Goal: Task Accomplishment & Management: Complete application form

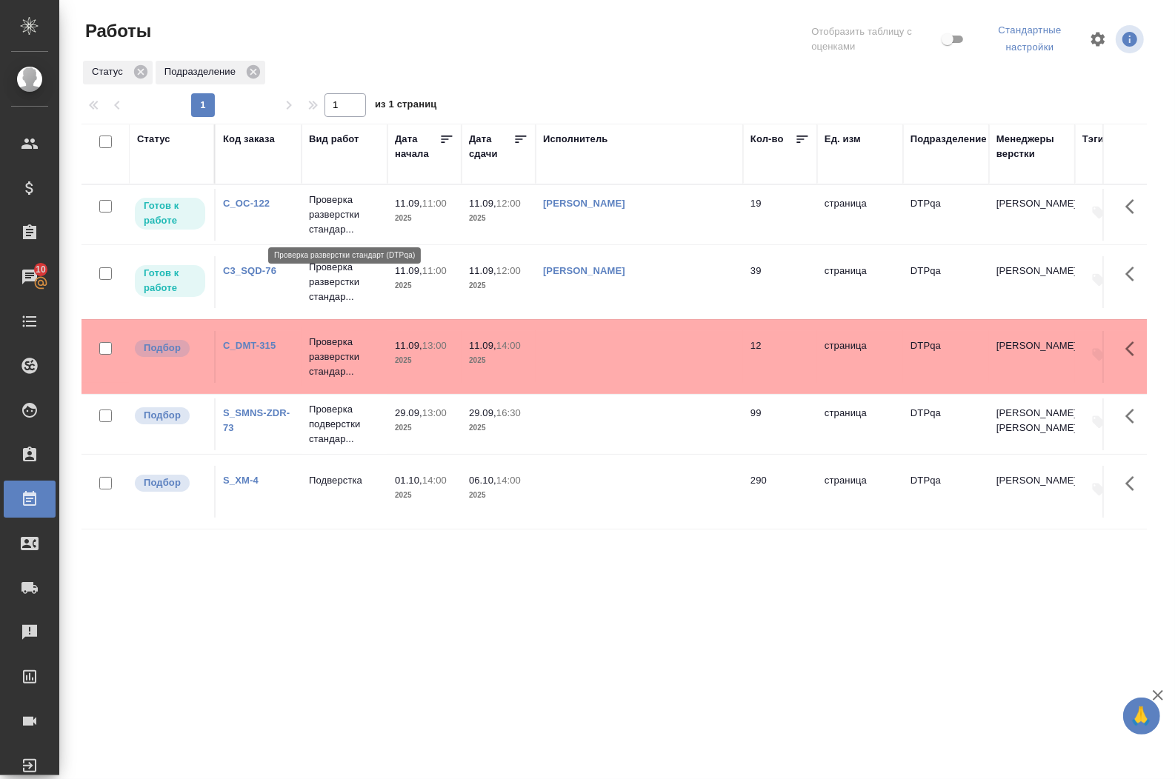
click at [328, 213] on p "Проверка разверстки стандар..." at bounding box center [344, 215] width 71 height 44
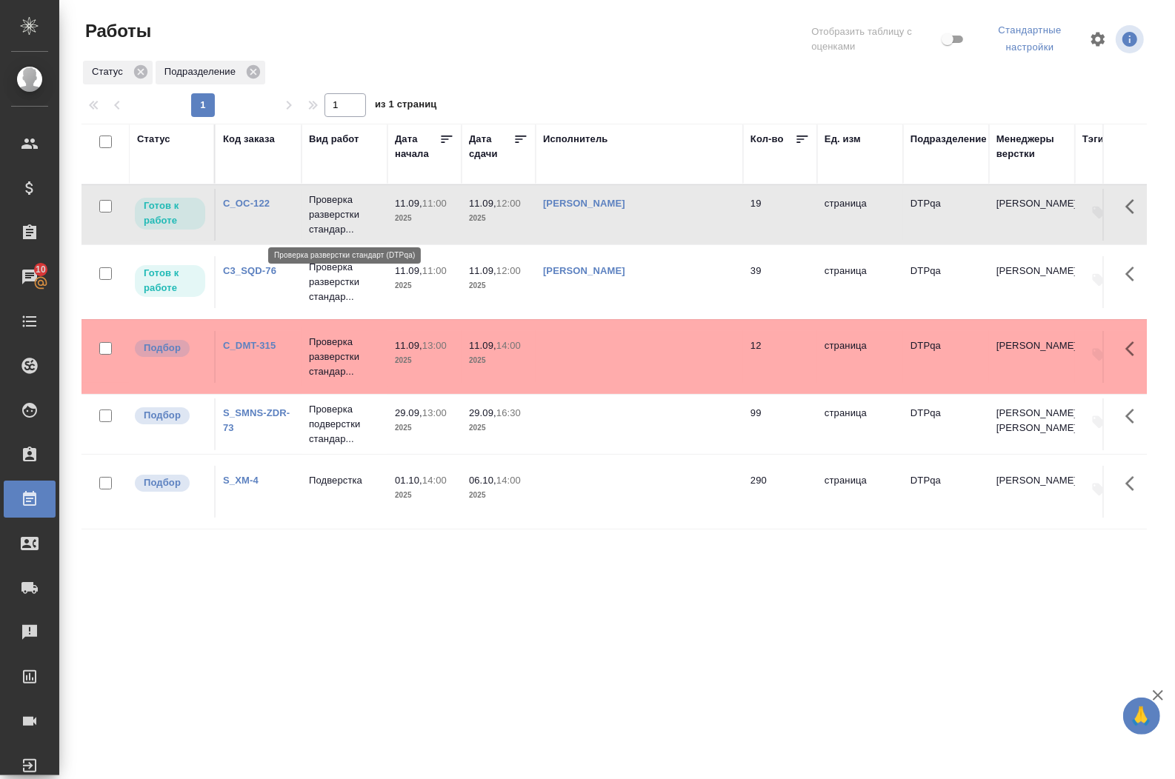
click at [328, 213] on p "Проверка разверстки стандар..." at bounding box center [344, 215] width 71 height 44
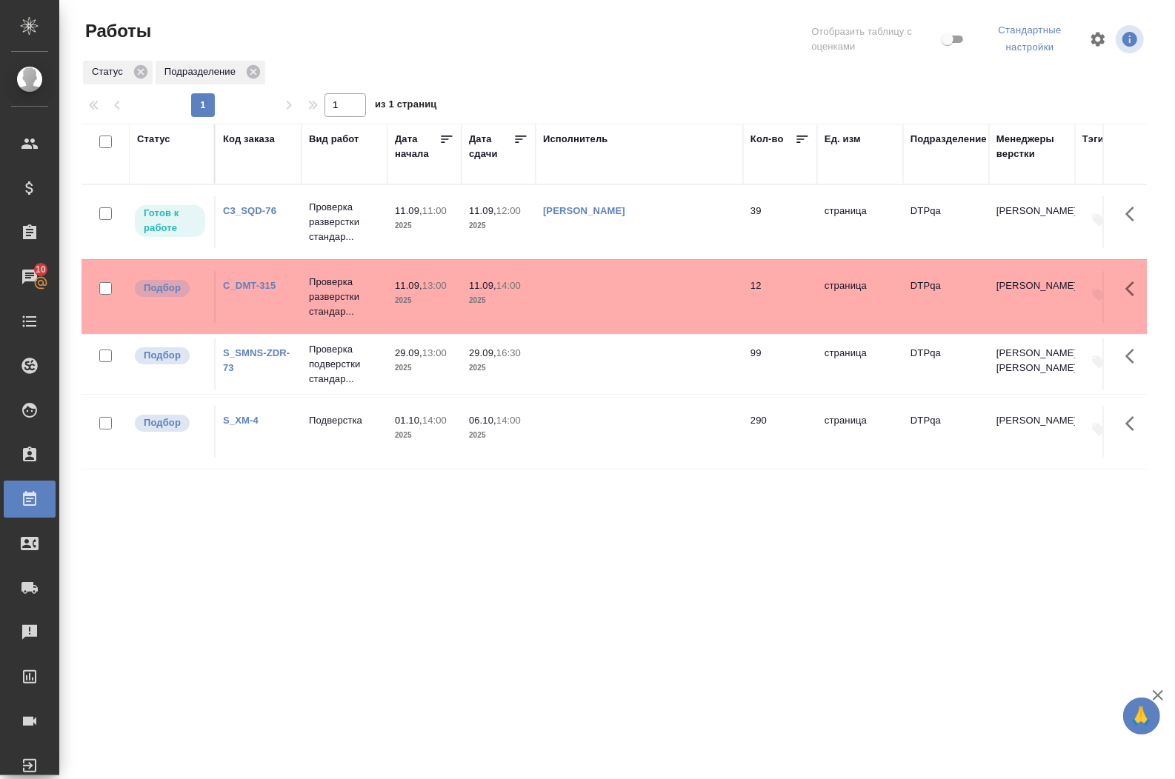
click at [499, 779] on div ".cls-1 fill:#fff; AWATERA [PERSON_NAME] Спецификации Заказы 10 Чаты Todo Проект…" at bounding box center [587, 389] width 1175 height 779
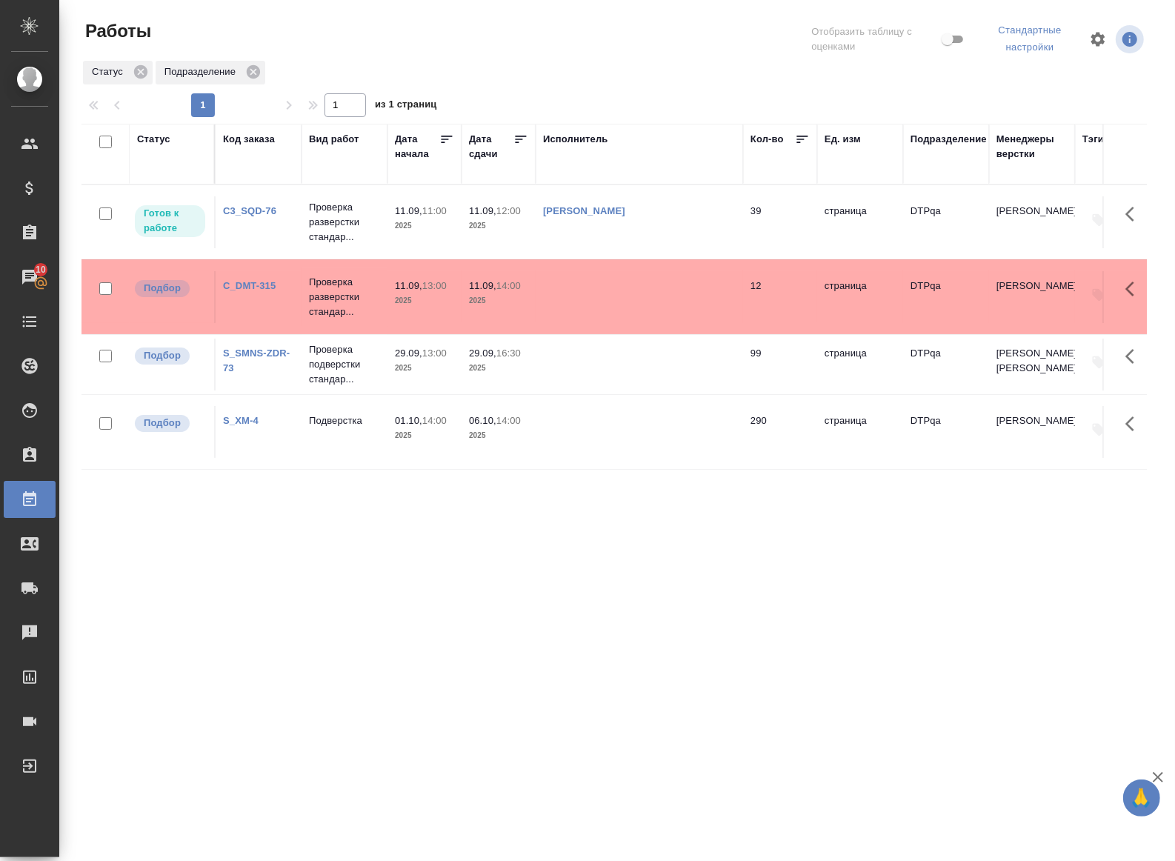
click at [352, 745] on div ".cls-1 fill:#fff; AWATERA [PERSON_NAME] Спецификации Заказы 10 Чаты Todo Проект…" at bounding box center [587, 430] width 1175 height 861
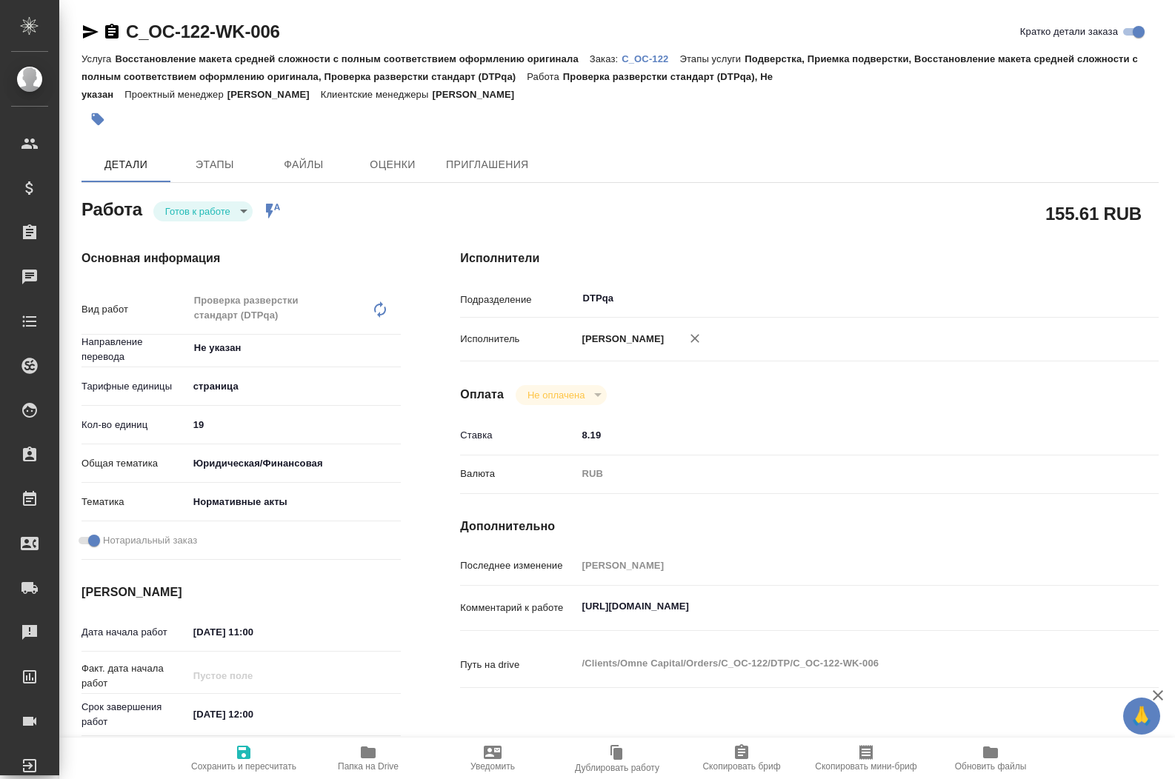
type textarea "x"
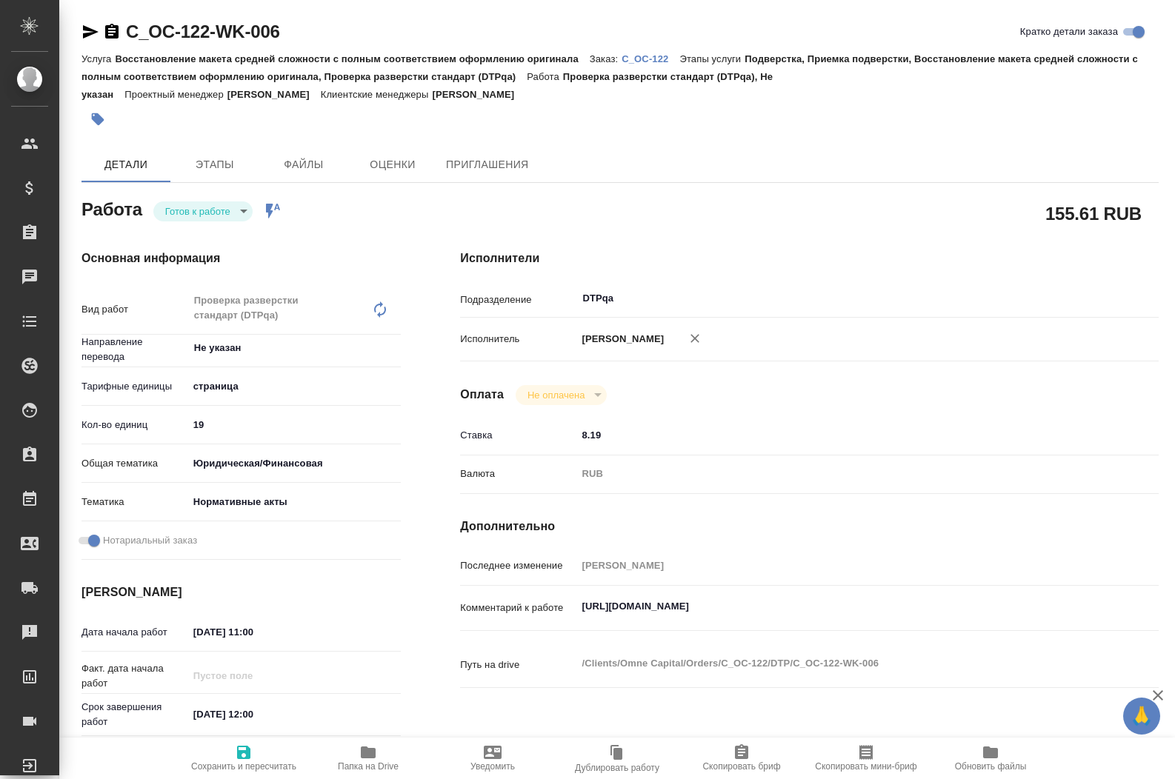
type textarea "x"
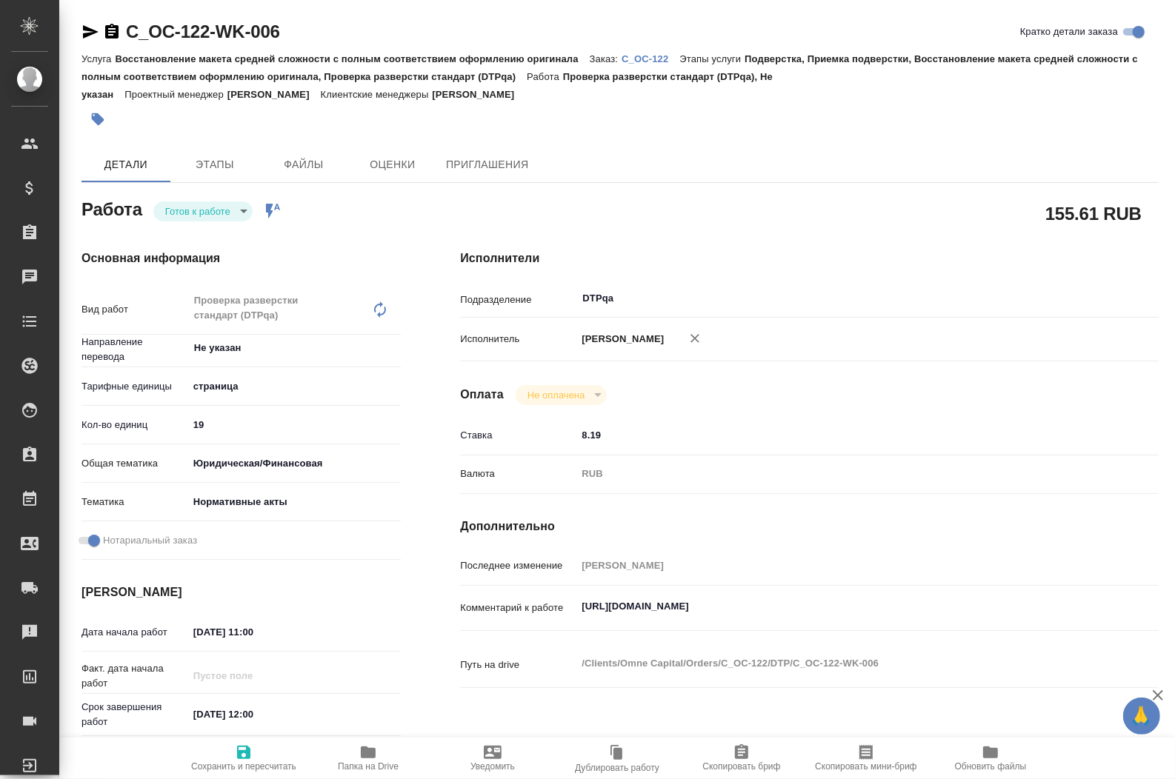
type textarea "x"
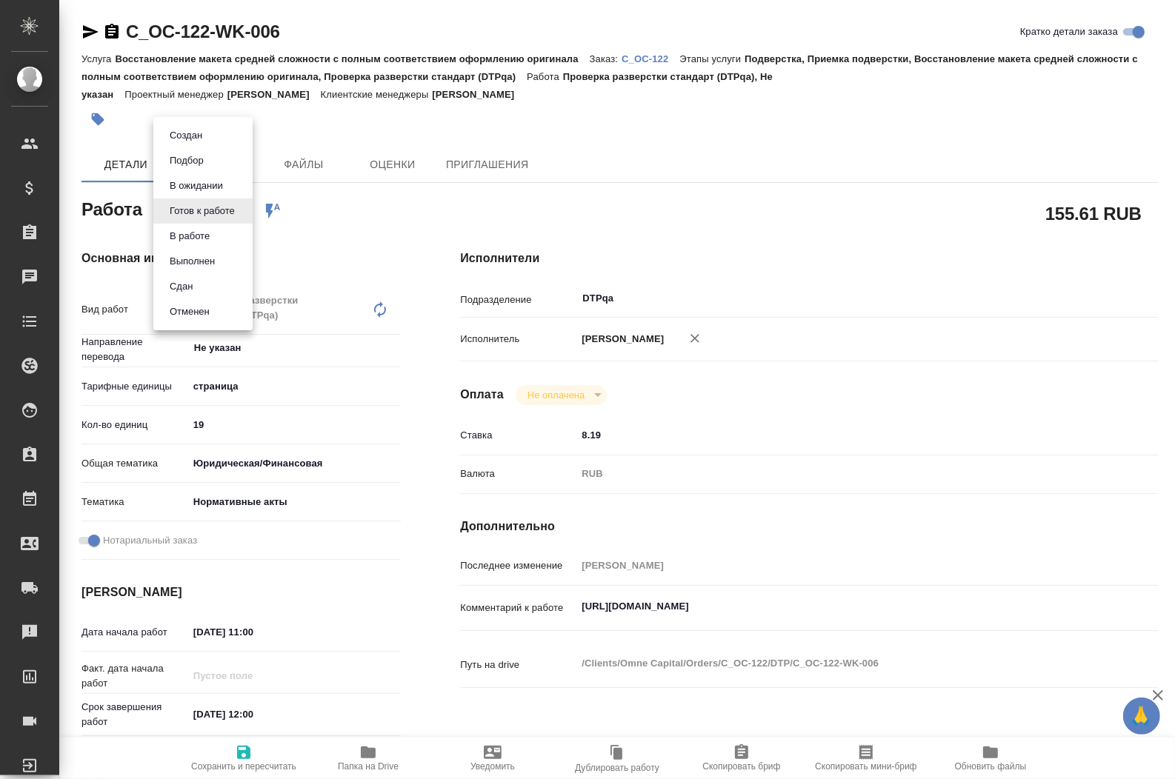
click at [233, 216] on body "🙏 .cls-1 fill:#fff; AWATERA [PERSON_NAME] Спецификации Заказы Чаты Todo Проекты…" at bounding box center [587, 389] width 1175 height 779
type textarea "x"
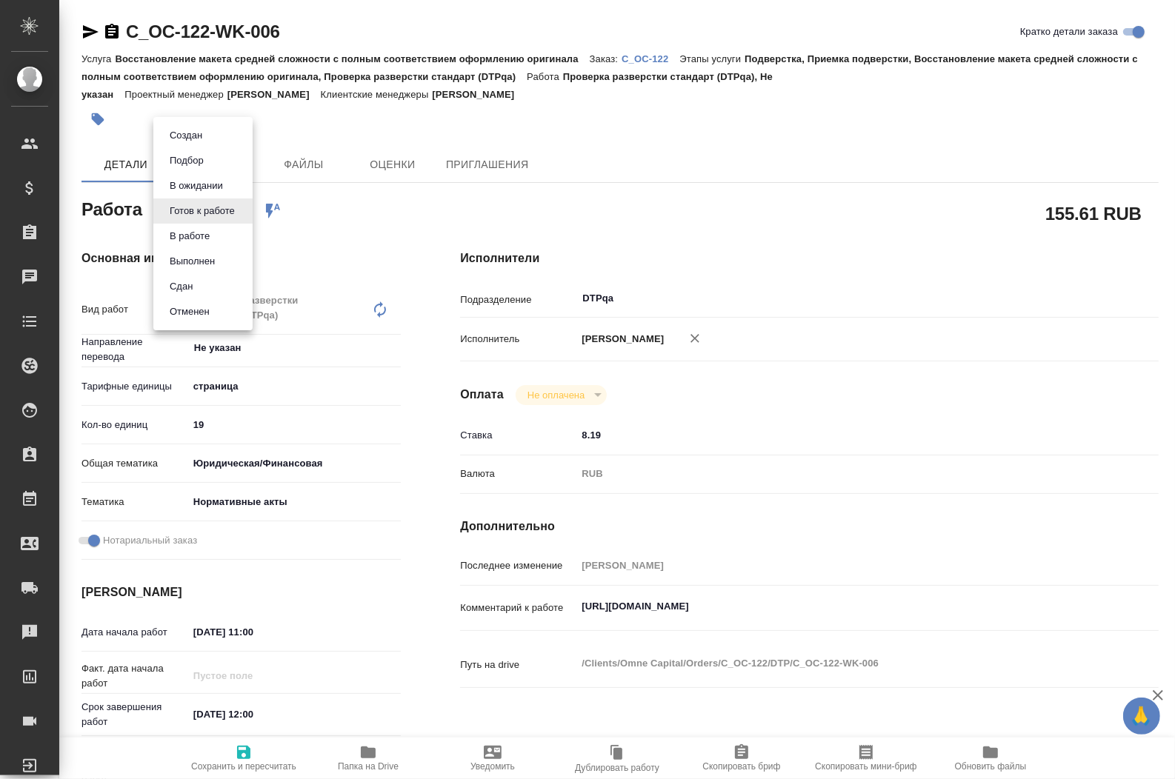
type textarea "x"
click at [212, 238] on button "В работе" at bounding box center [189, 236] width 49 height 16
type textarea "x"
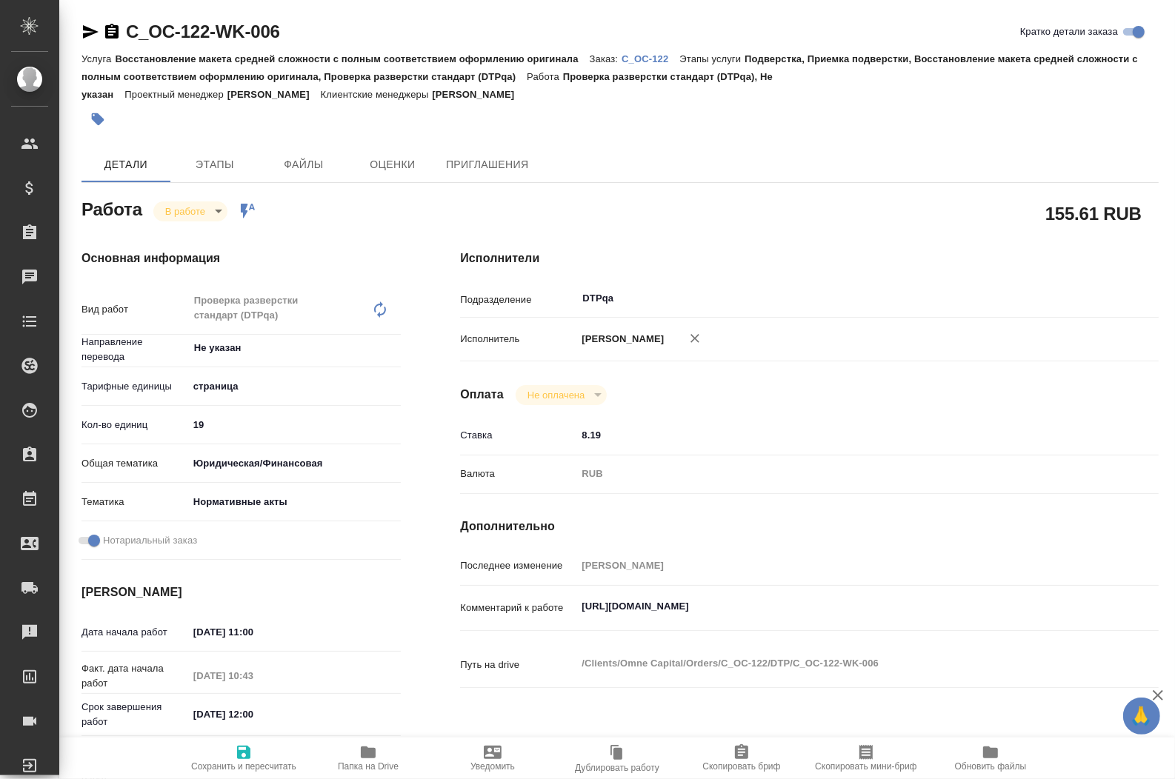
type textarea "x"
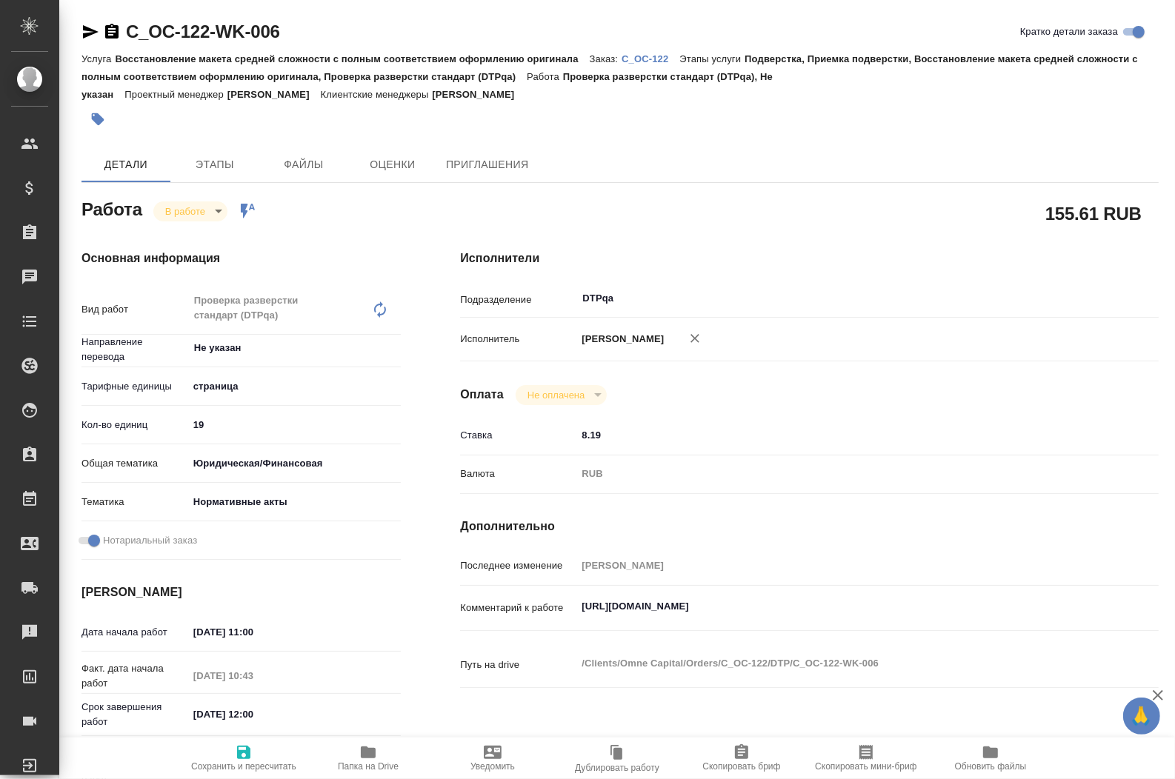
type textarea "x"
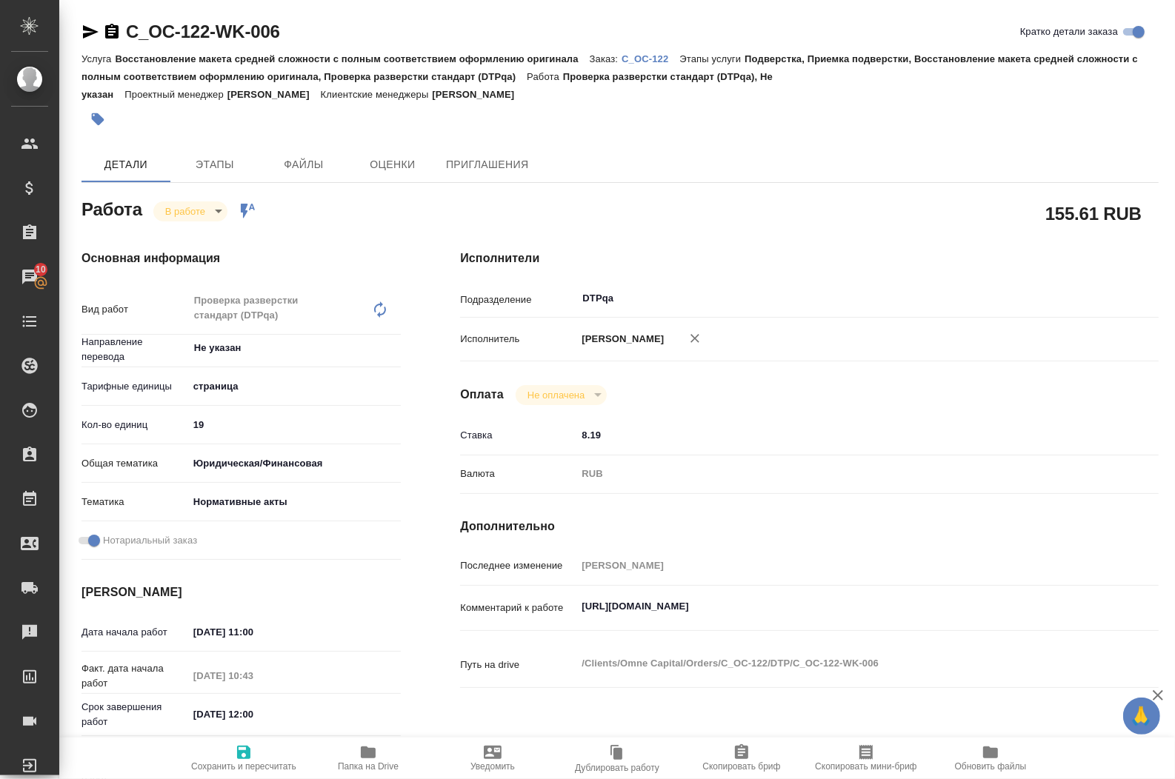
type textarea "x"
click at [246, 757] on icon "button" at bounding box center [243, 752] width 13 height 13
type textarea "x"
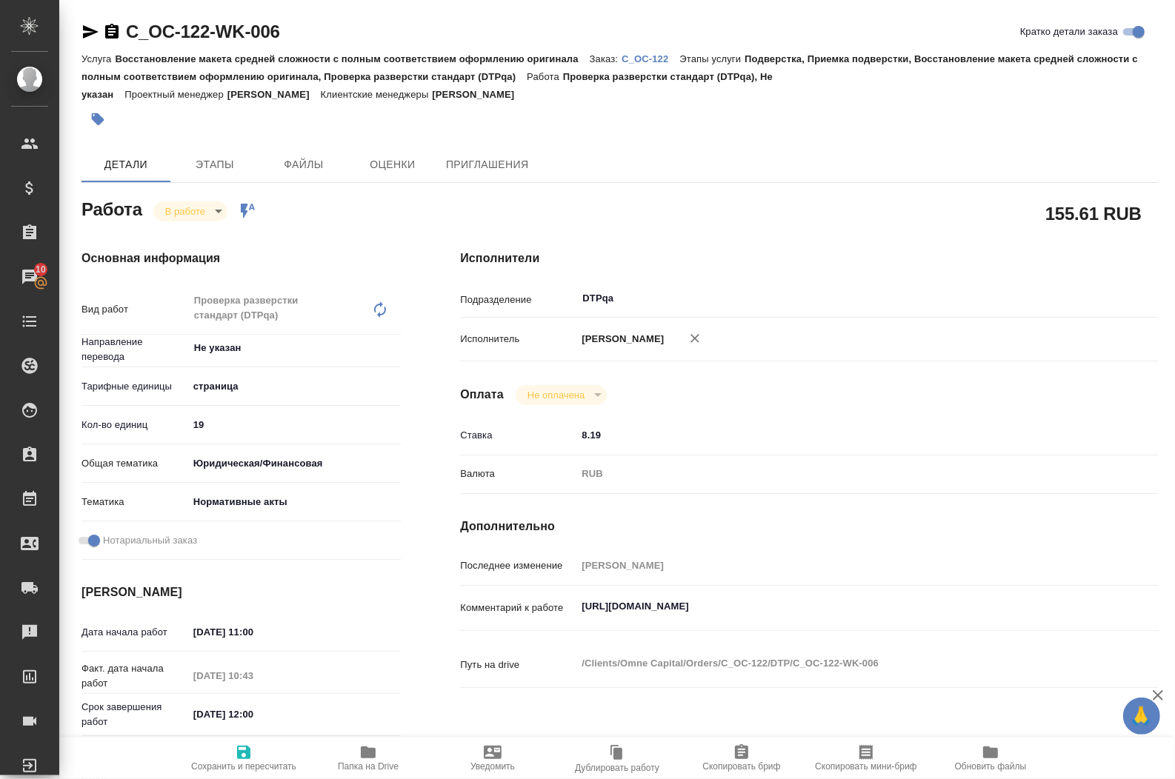
type textarea "x"
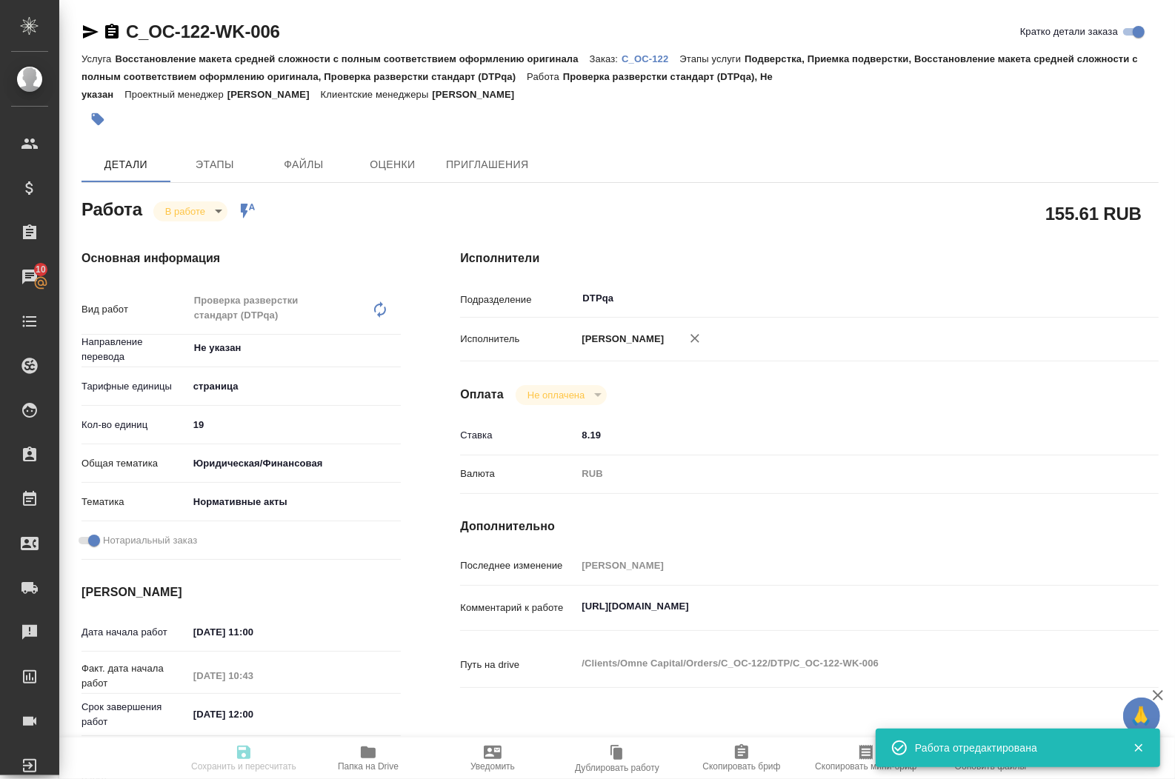
type textarea "x"
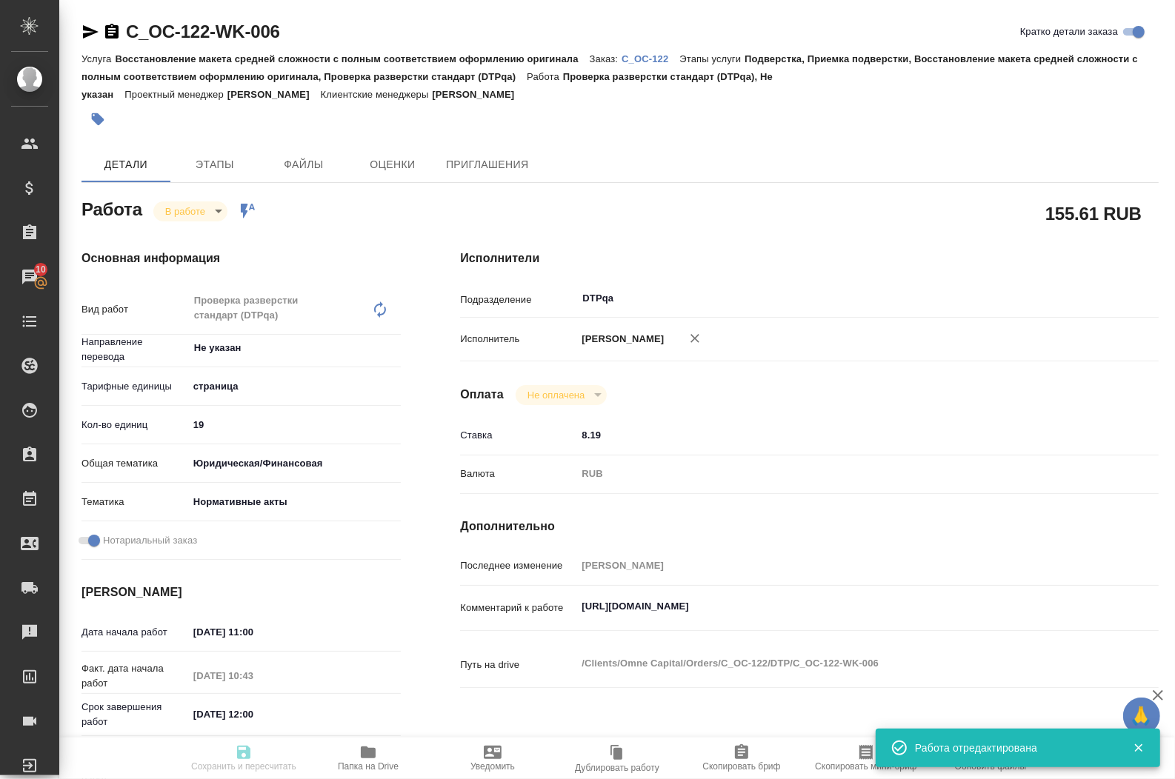
type input "inProgress"
type textarea "Проверка разверстки стандарт (DTPqa)"
type textarea "x"
type input "Не указан"
type input "5a8b1489cc6b4906c91bfdb2"
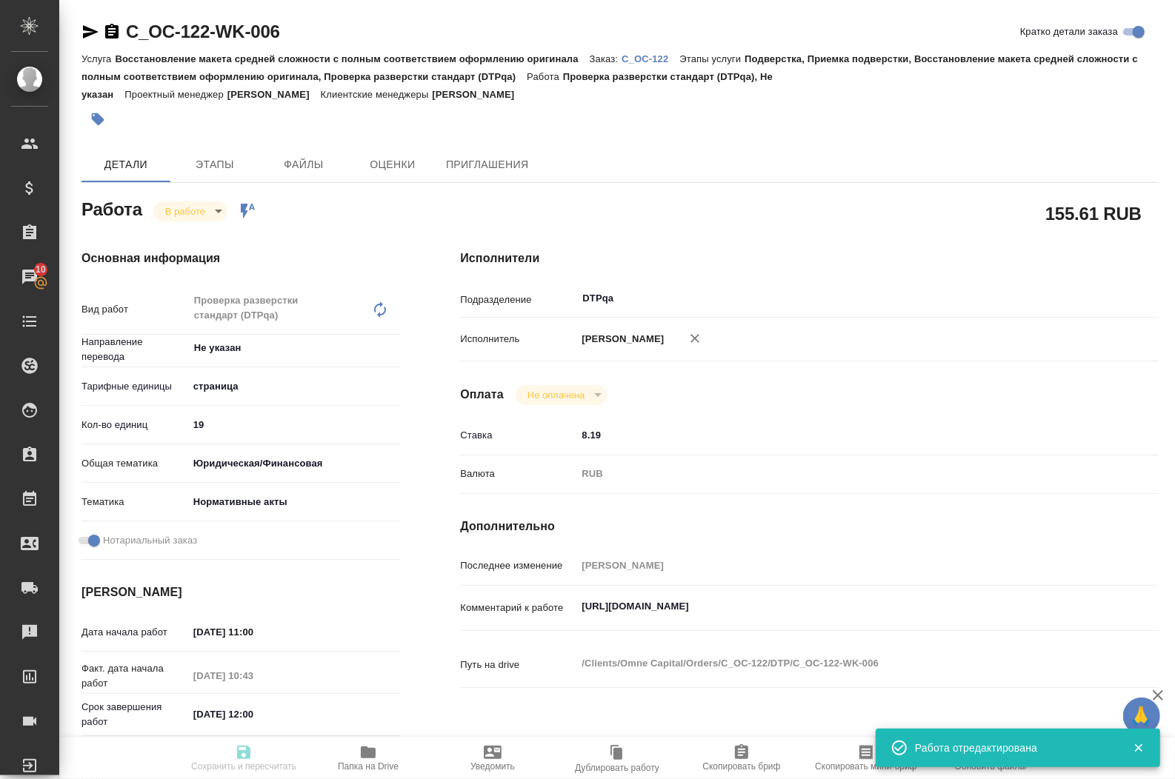
type input "19"
type input "yr-fn"
type input "5f647205b73bc97568ca66b7"
checkbox input "true"
type input "11.09.2025 11:00"
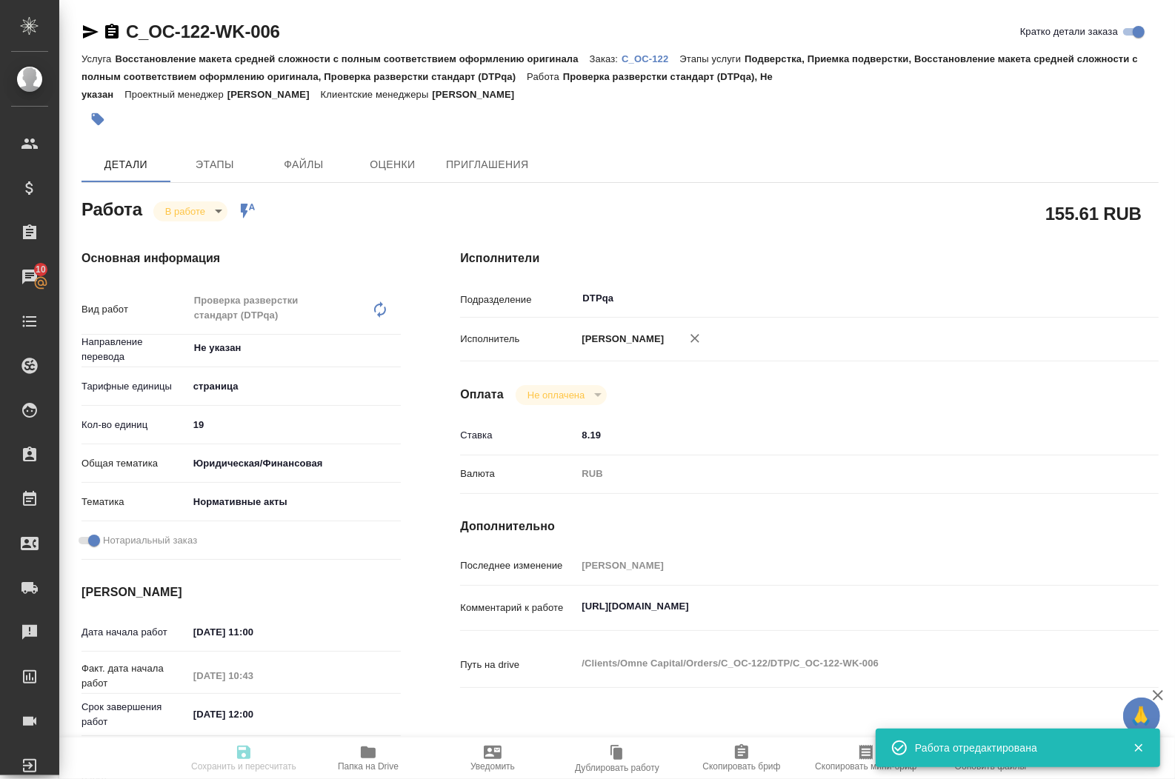
type input "11.09.2025 10:43"
type input "11.09.2025 12:00"
type input "12.09.2025 14:00"
type input "DTPqa"
type input "notPayed"
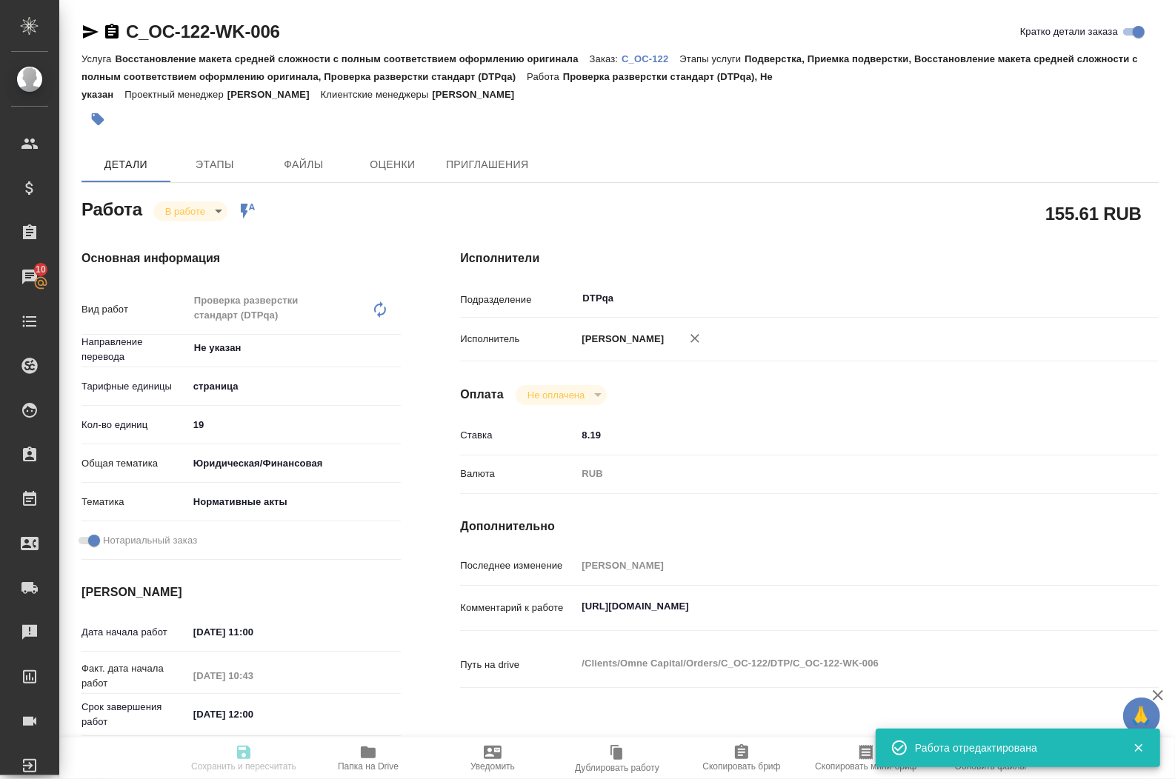
type input "8.19"
type input "RUB"
type input "[PERSON_NAME]"
type textarea "https://tera.awatera.com/Work/68c13a050acfa5f7602e29f6/"
type textarea "x"
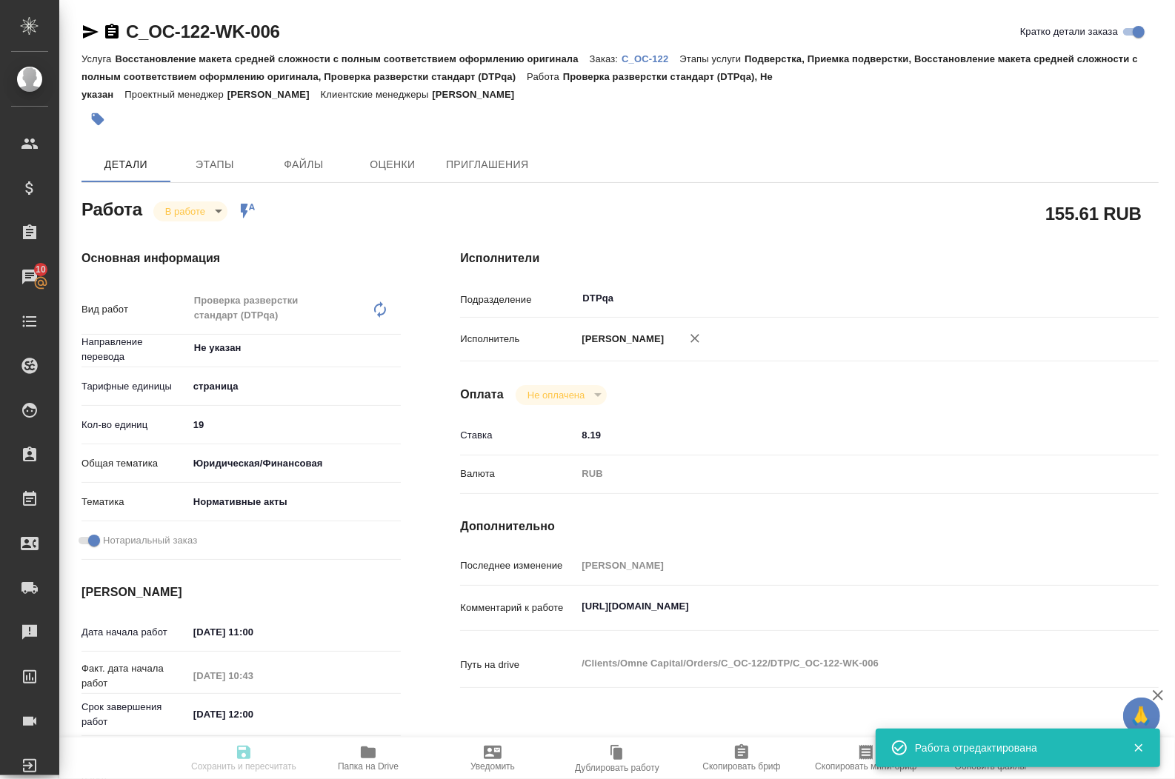
type textarea "/Clients/Omne Capital/Orders/C_OC-122/DTP/C_OC-122-WK-006"
type textarea "x"
type input "C_OC-122"
type input "Восстановление макета средней сложности с полным соответствием оформлению ориги…"
type input "Подверстка, Приемка подверстки, Восстановление макета средней сложности с полны…"
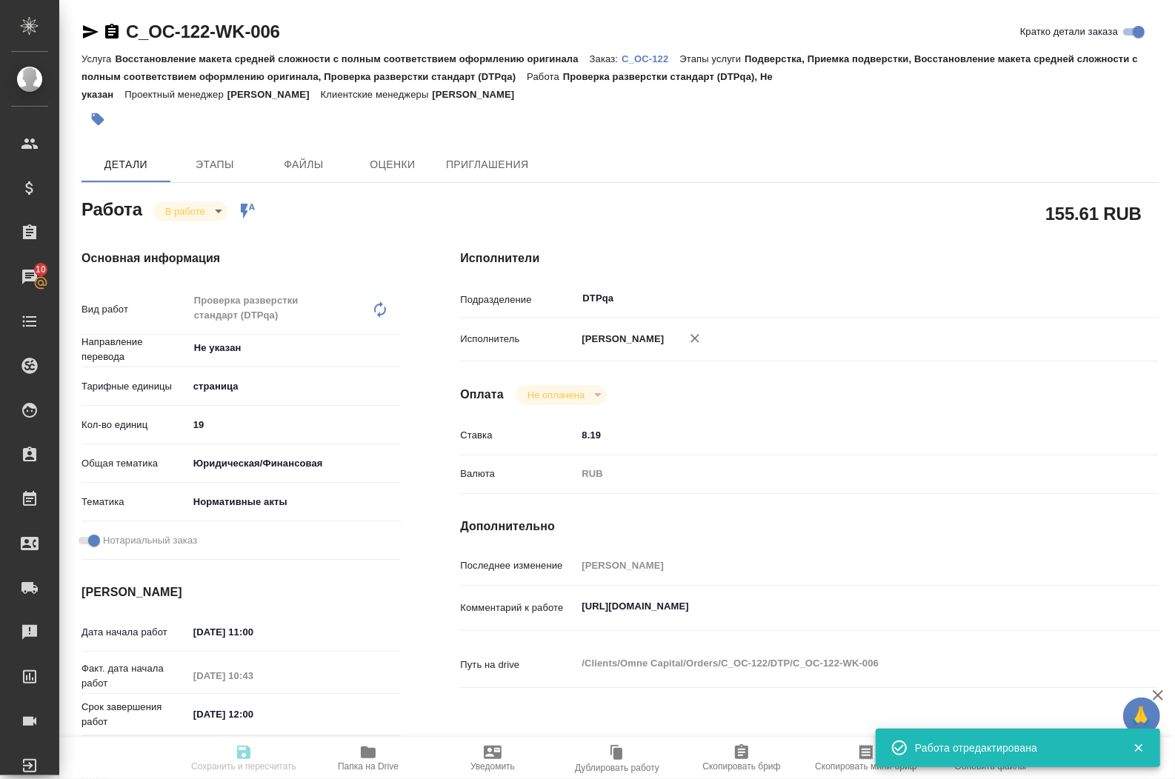
type input "[PERSON_NAME]"
type input "/Clients/Omne Capital/Orders/C_OC-122"
type textarea "x"
type textarea "сделайте тикет, плиз"
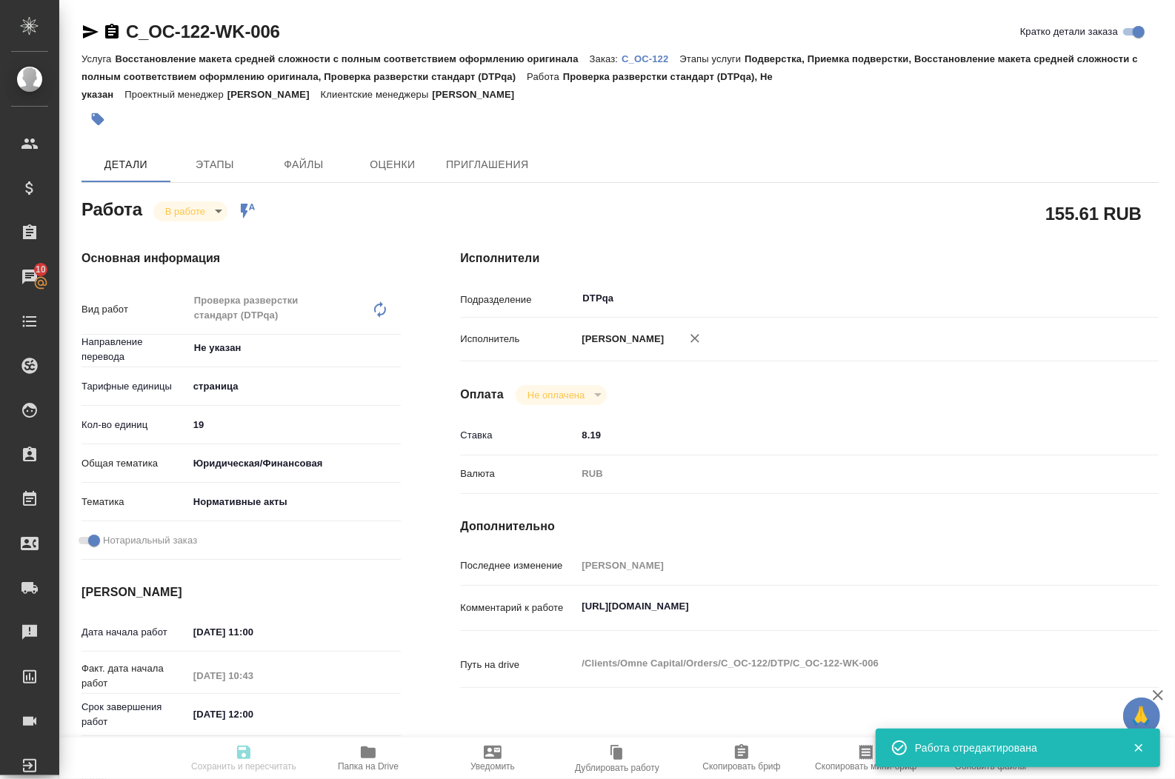
type textarea "x"
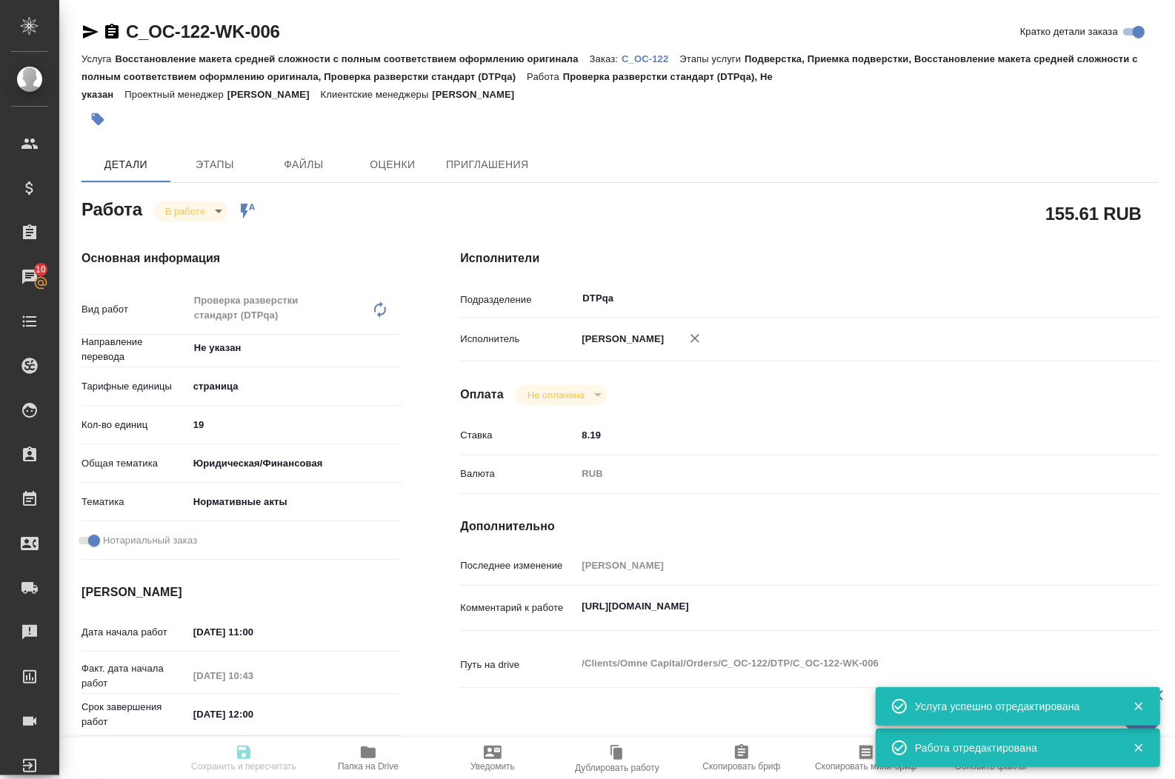
type textarea "x"
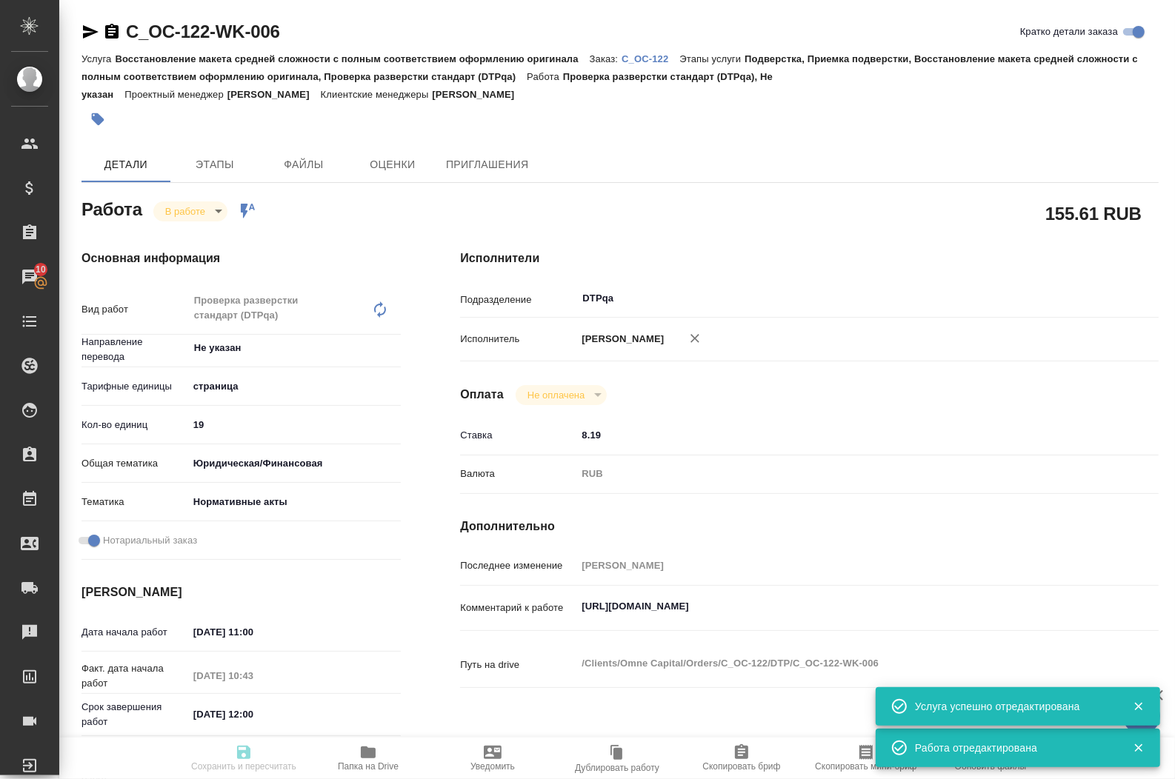
type textarea "x"
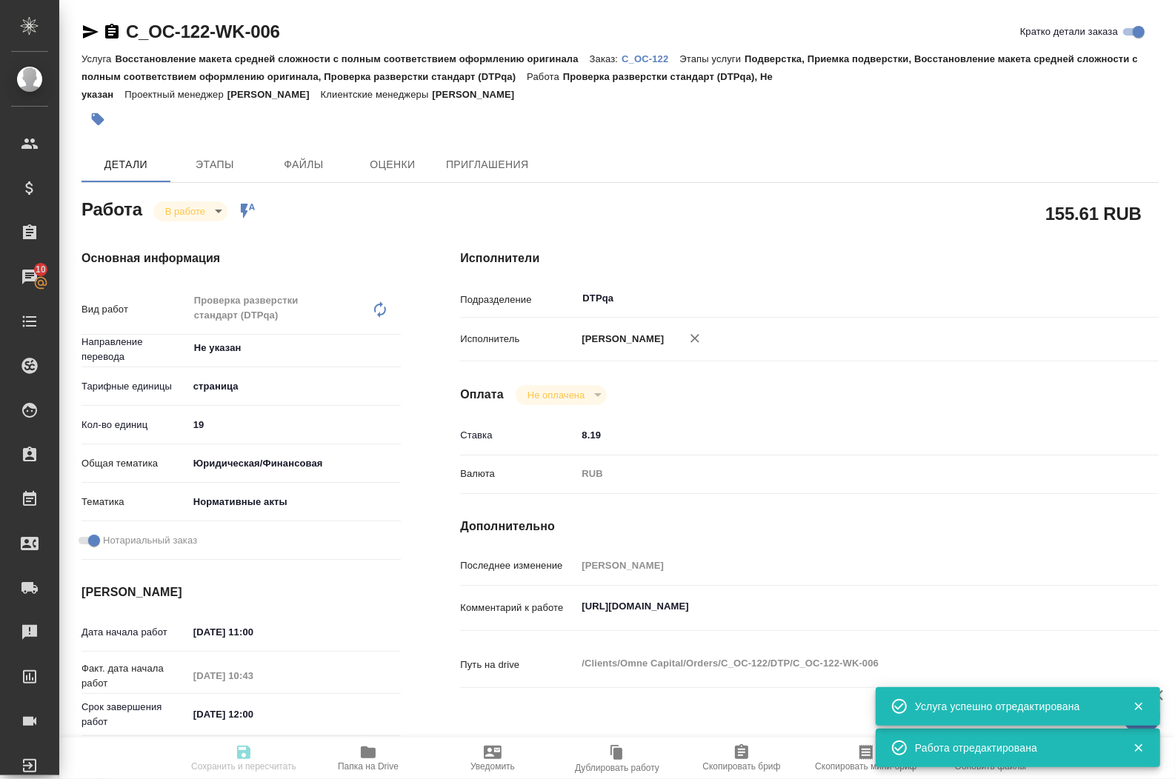
type textarea "x"
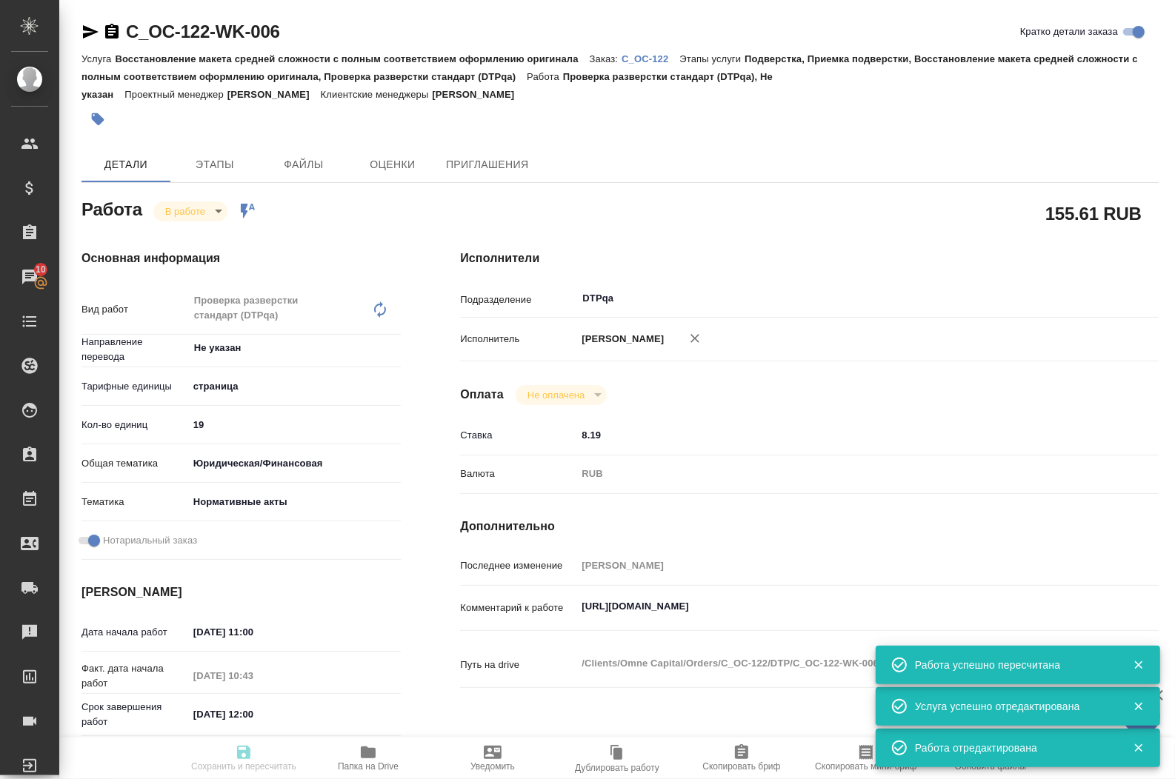
type input "inProgress"
type textarea "Проверка разверстки стандарт (DTPqa)"
type textarea "x"
type input "Не указан"
type input "5a8b1489cc6b4906c91bfdb2"
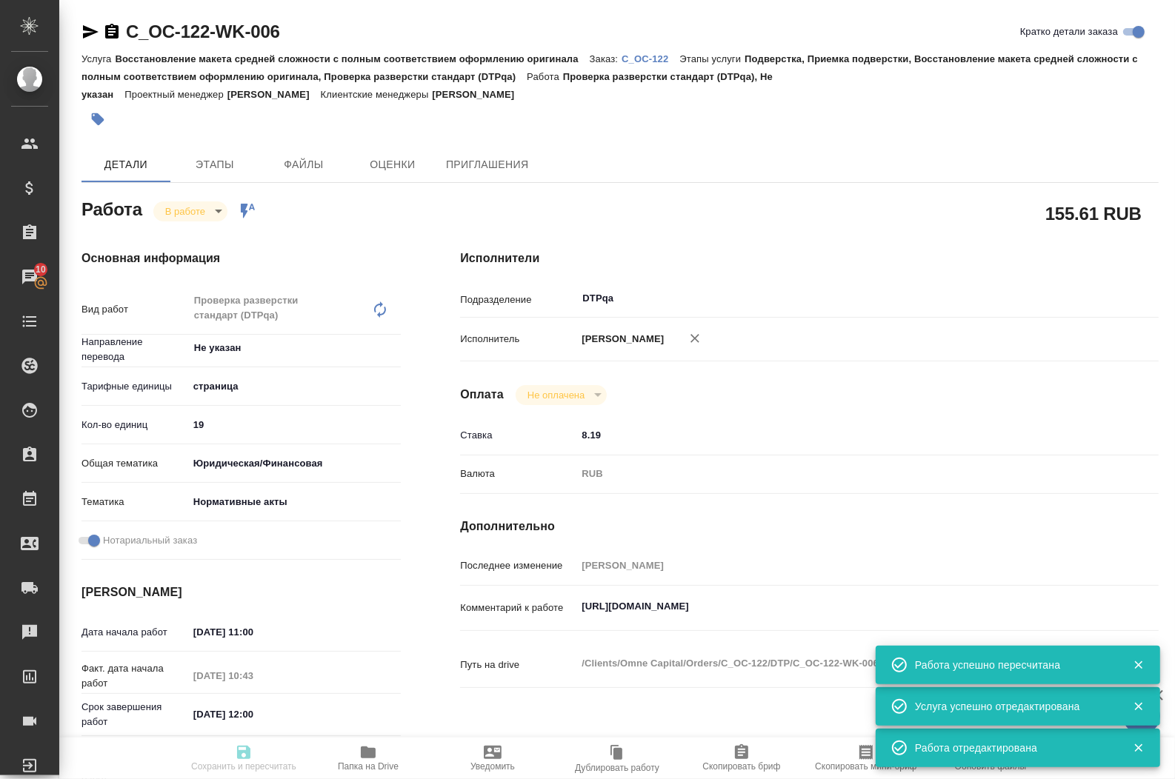
type input "19"
type input "yr-fn"
type input "5f647205b73bc97568ca66b7"
checkbox input "true"
type input "11.09.2025 11:00"
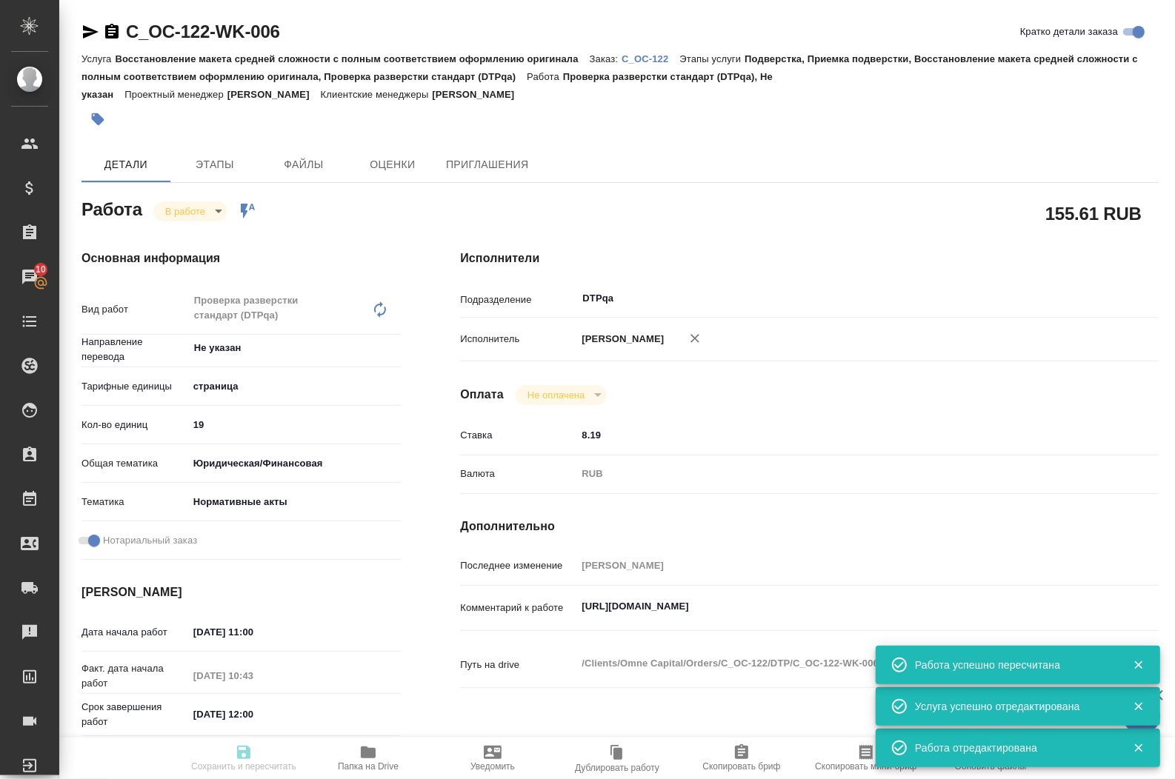
type input "11.09.2025 10:43"
type input "11.09.2025 12:00"
type input "12.09.2025 14:00"
type input "DTPqa"
type input "notPayed"
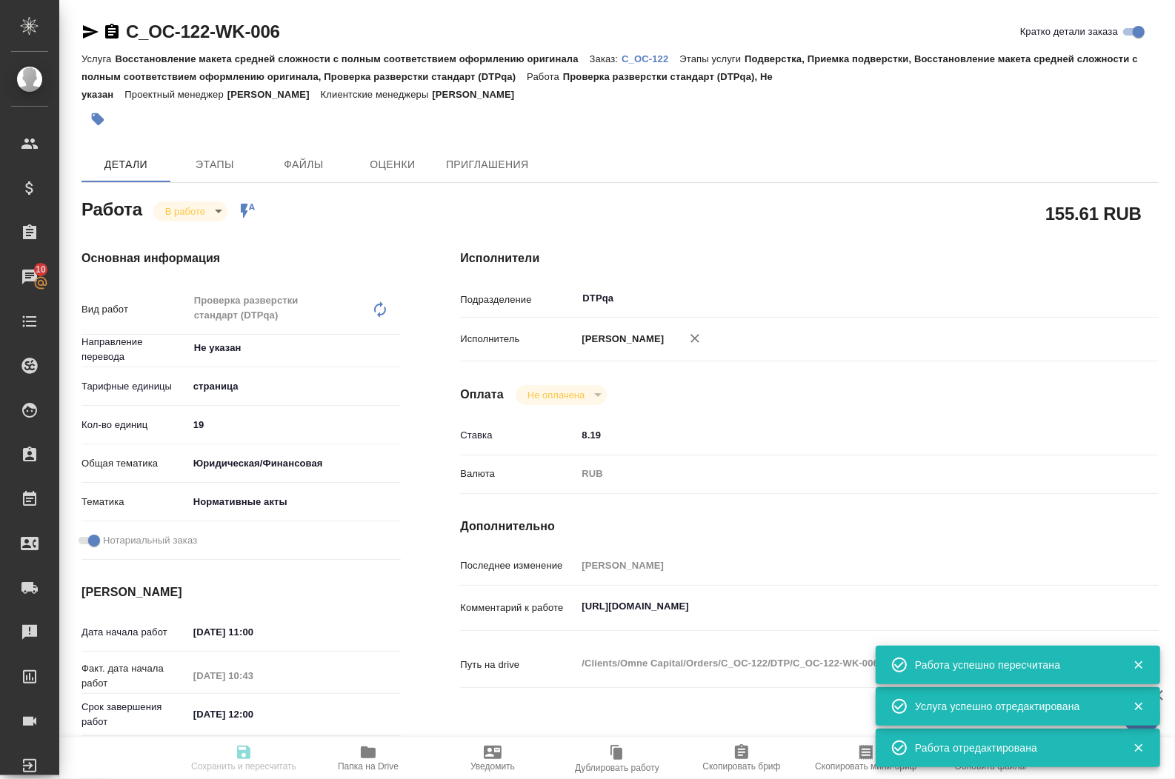
type input "8.19"
type input "RUB"
type input "[PERSON_NAME]"
type textarea "https://tera.awatera.com/Work/68c13a050acfa5f7602e29f6/"
type textarea "x"
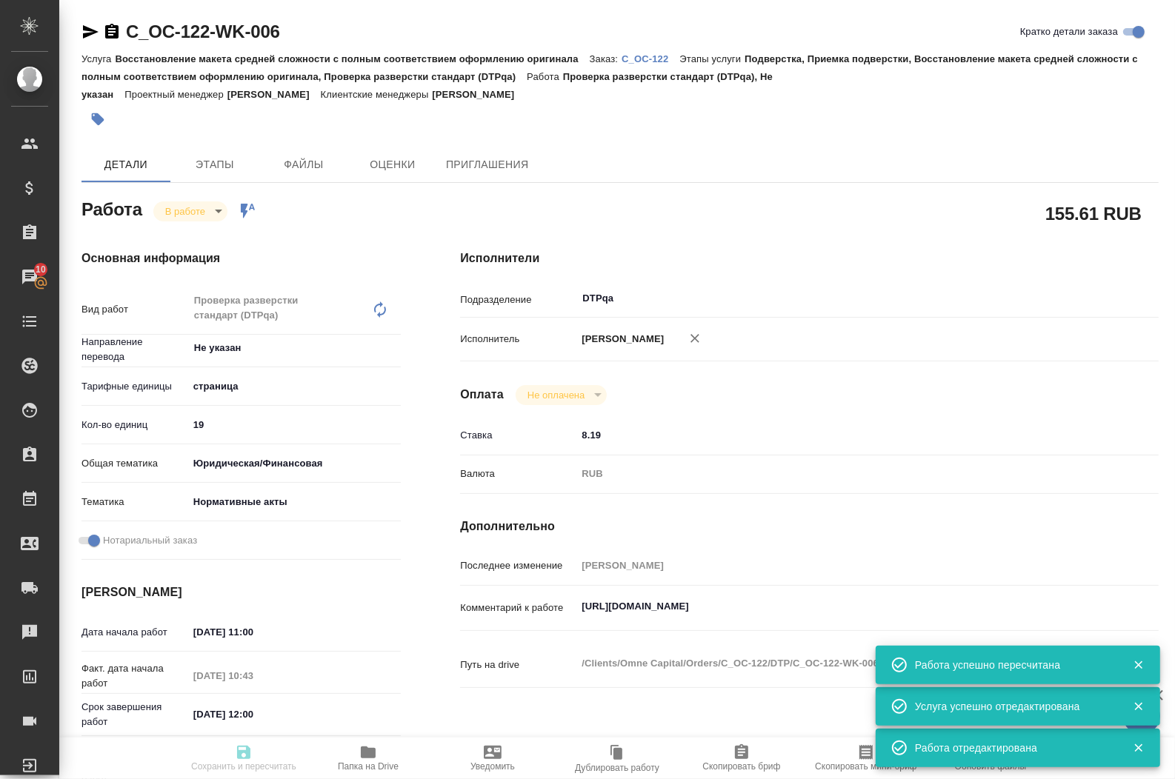
type textarea "/Clients/Omne Capital/Orders/C_OC-122/DTP/C_OC-122-WK-006"
type textarea "x"
type input "C_OC-122"
type input "Восстановление макета средней сложности с полным соответствием оформлению ориги…"
type input "Подверстка, Приемка подверстки, Восстановление макета средней сложности с полны…"
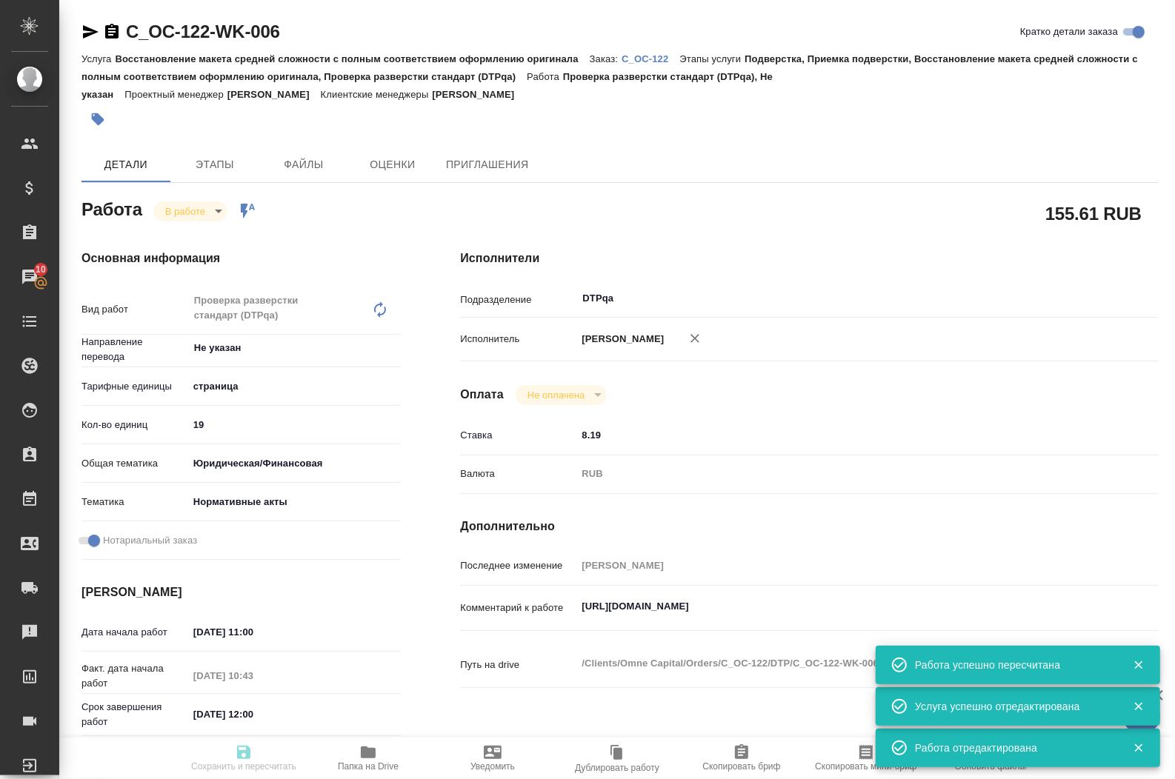
type input "[PERSON_NAME]"
type input "/Clients/Omne Capital/Orders/C_OC-122"
type textarea "x"
type textarea "сделайте тикет, плиз"
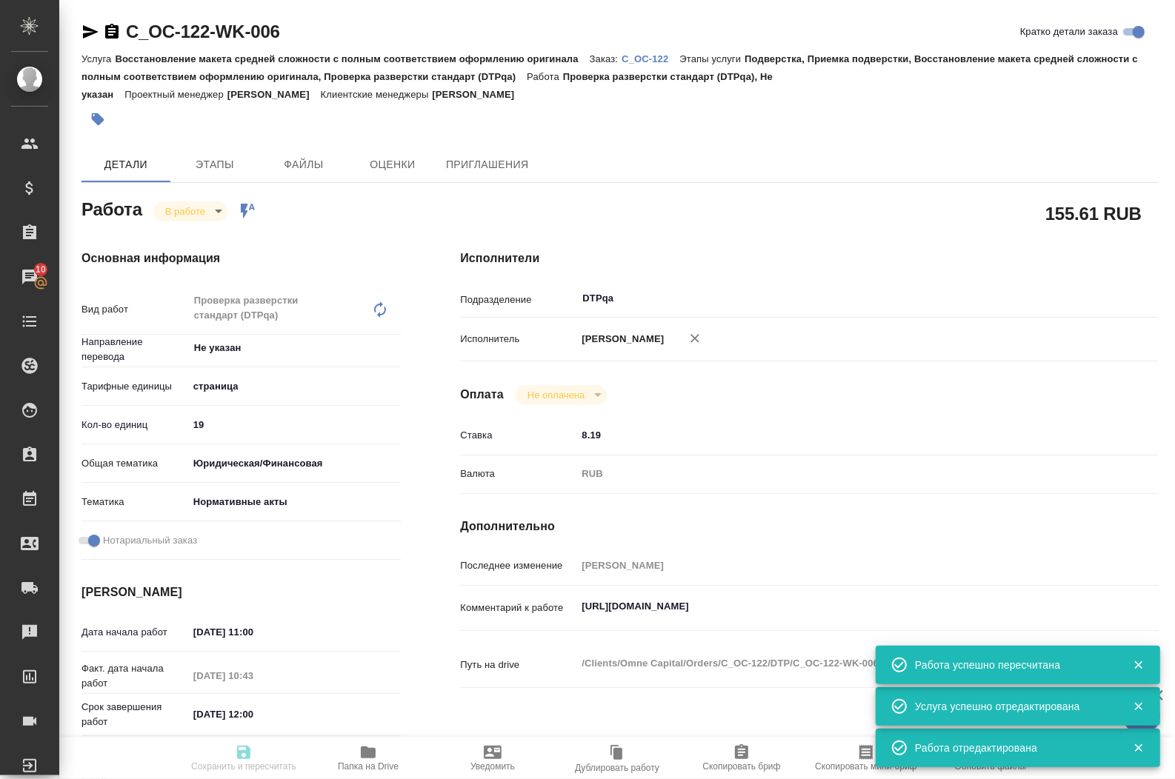
type textarea "x"
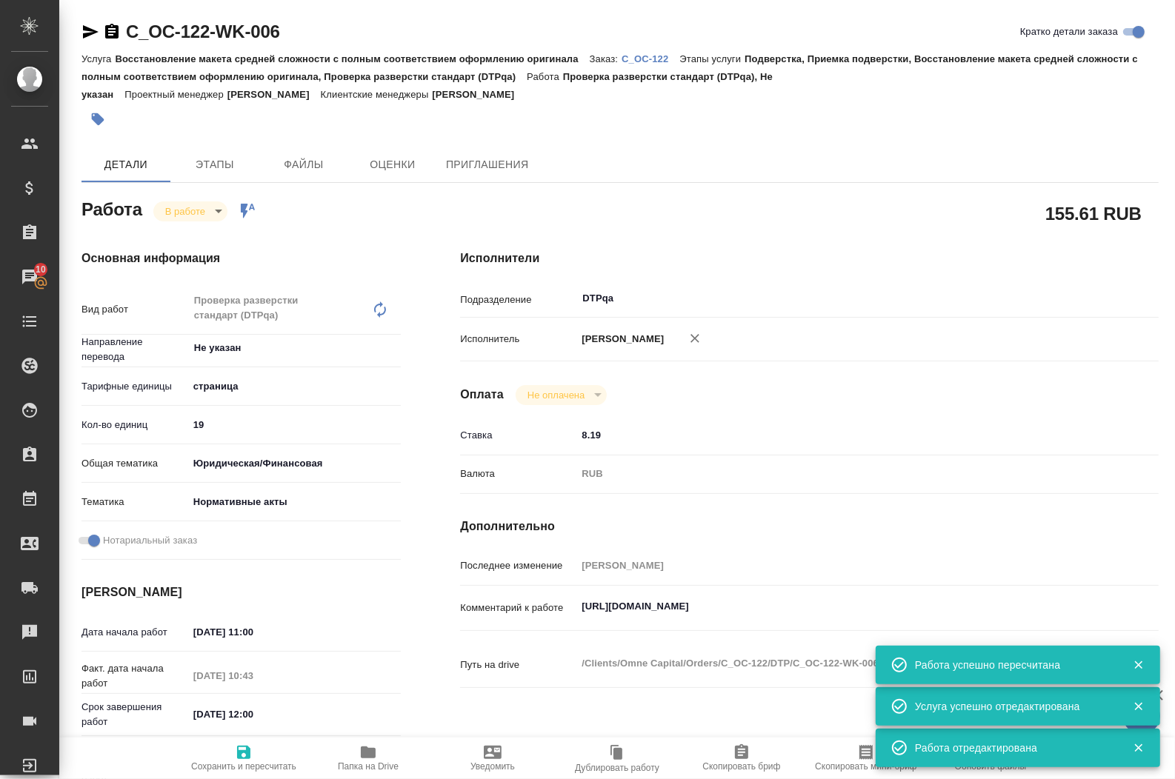
type textarea "x"
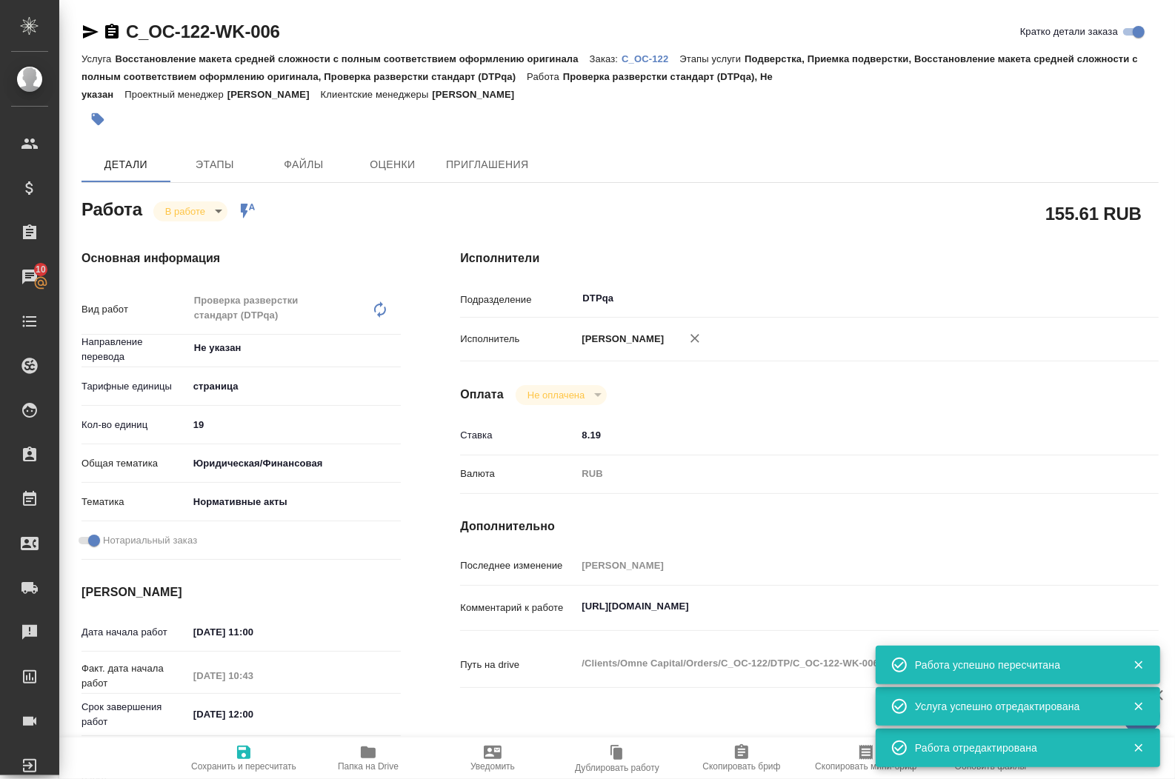
type textarea "x"
